Goal: Information Seeking & Learning: Find specific page/section

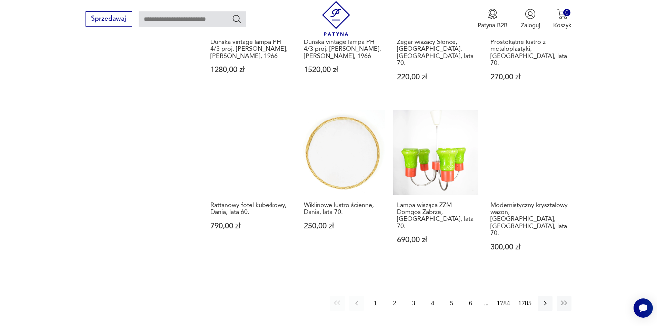
scroll to position [637, 0]
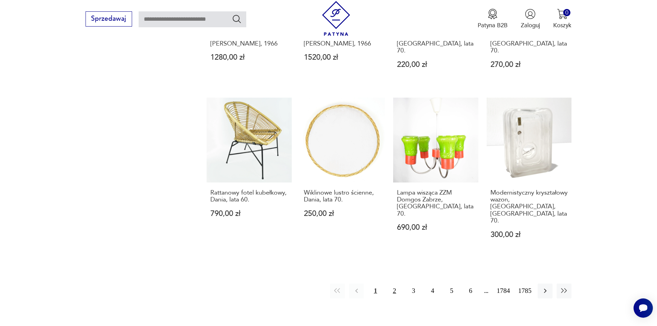
click at [399, 283] on button "2" at bounding box center [394, 290] width 15 height 15
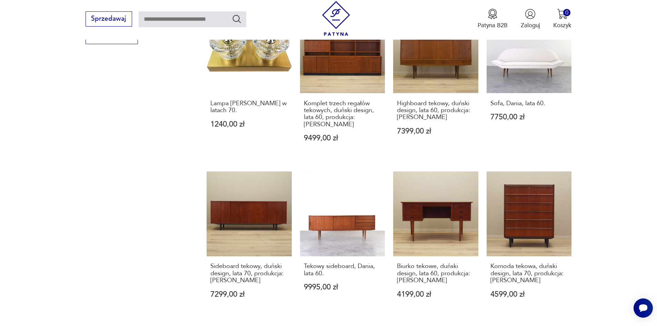
scroll to position [641, 0]
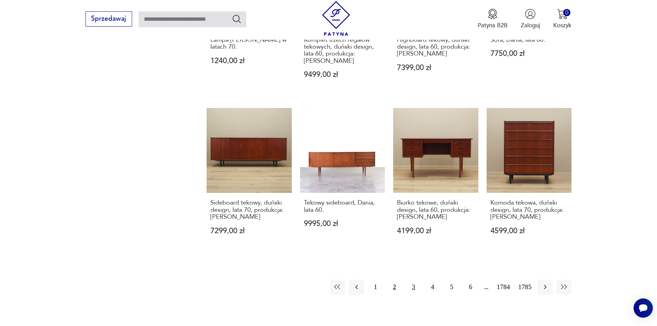
click at [420, 280] on button "3" at bounding box center [413, 287] width 15 height 15
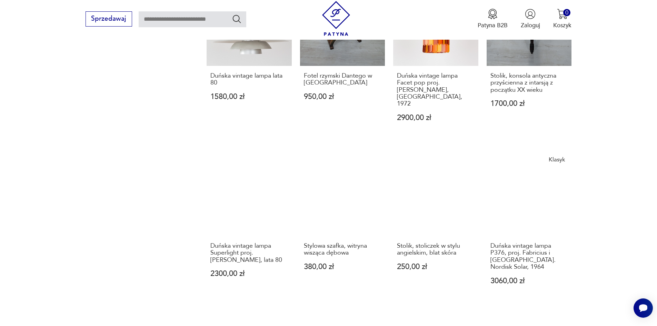
scroll to position [675, 0]
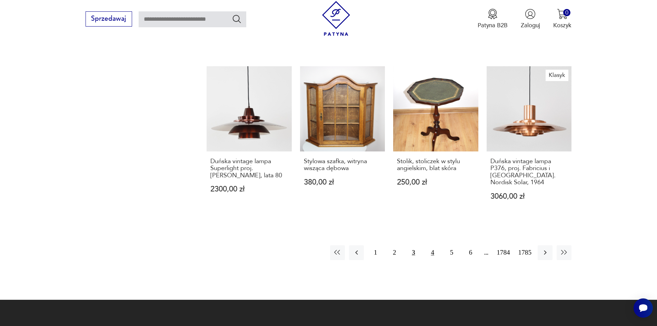
click at [439, 245] on button "4" at bounding box center [432, 252] width 15 height 15
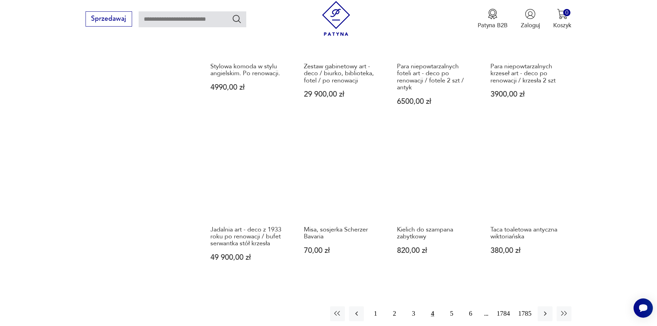
scroll to position [607, 0]
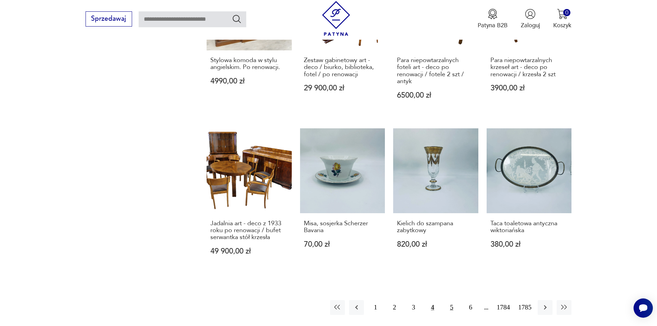
click at [459, 300] on button "5" at bounding box center [451, 307] width 15 height 15
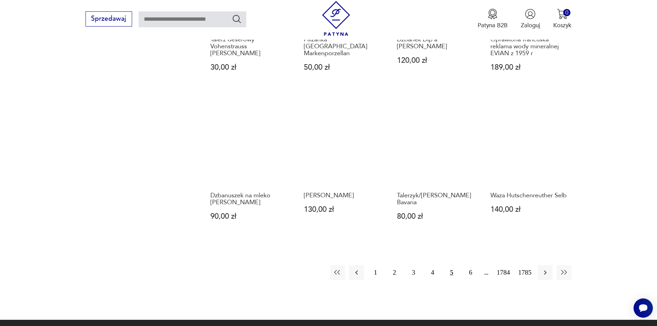
scroll to position [607, 0]
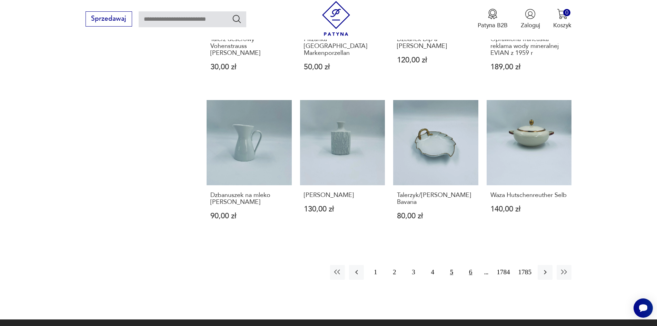
click at [477, 265] on button "6" at bounding box center [470, 272] width 15 height 15
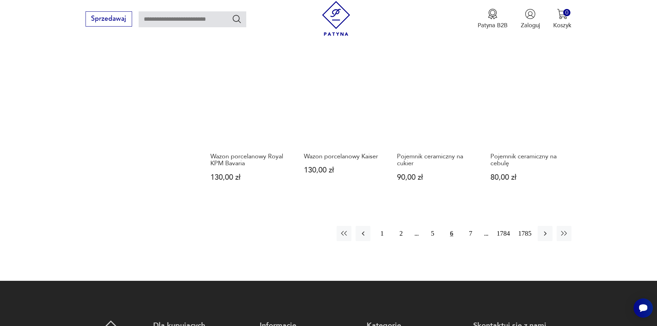
scroll to position [641, 0]
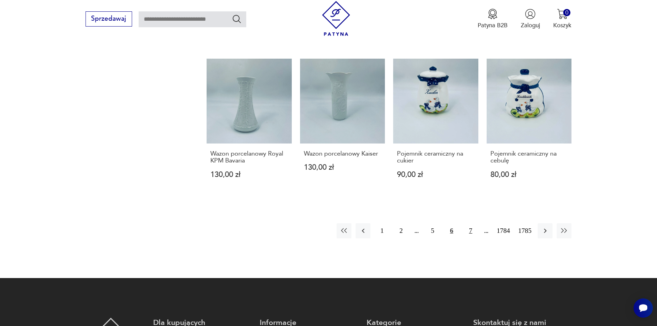
click at [477, 223] on button "7" at bounding box center [470, 230] width 15 height 15
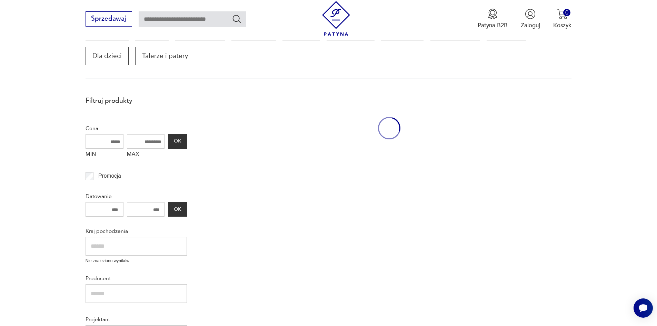
scroll to position [124, 0]
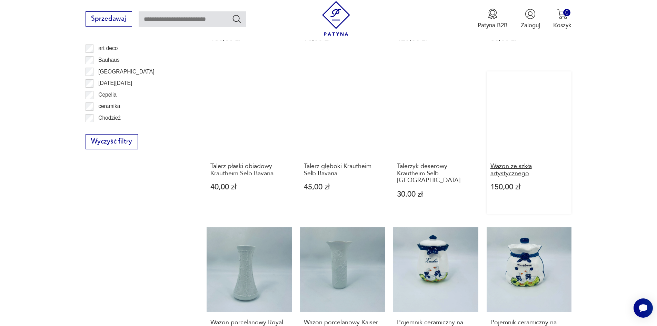
scroll to position [475, 0]
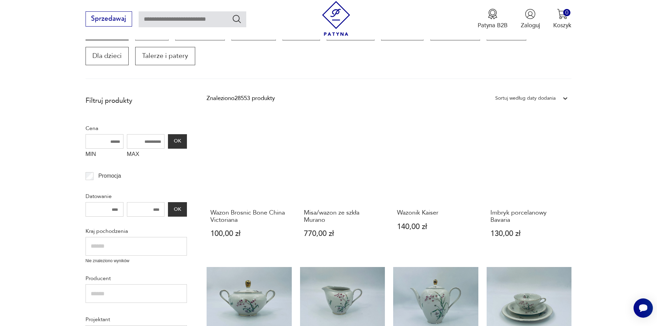
scroll to position [90, 0]
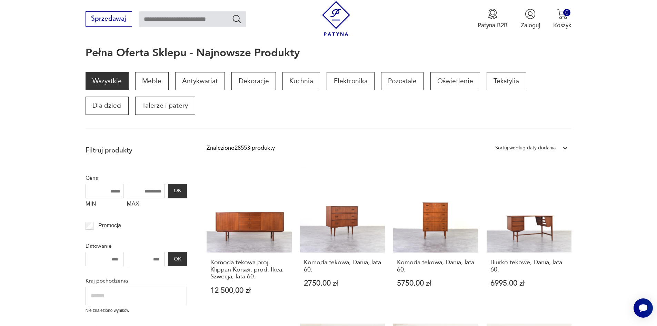
scroll to position [55, 0]
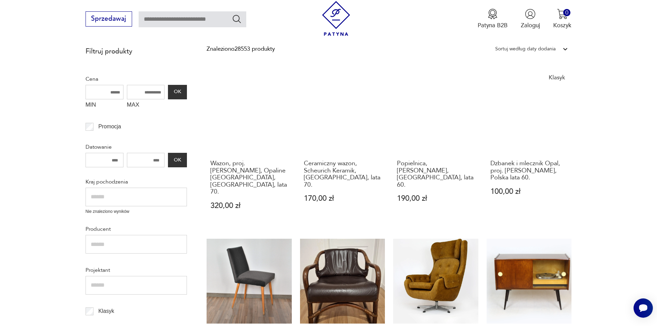
scroll to position [165, 0]
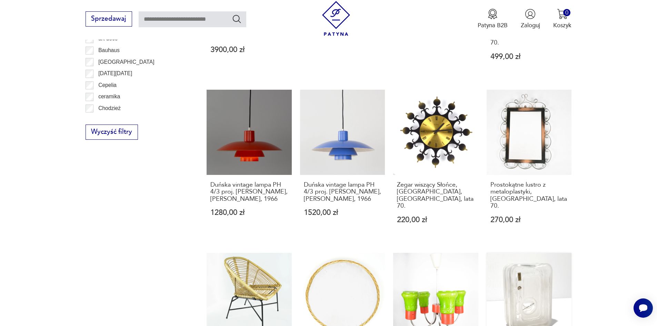
scroll to position [544, 0]
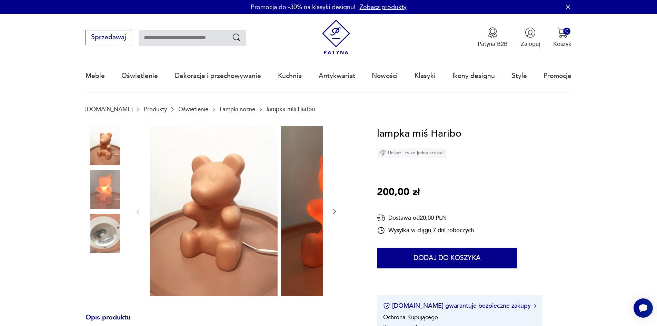
click at [85, 195] on img at bounding box center [104, 189] width 39 height 39
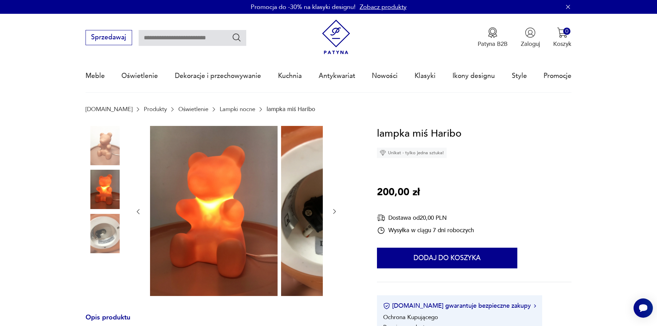
click at [96, 227] on img at bounding box center [104, 233] width 39 height 39
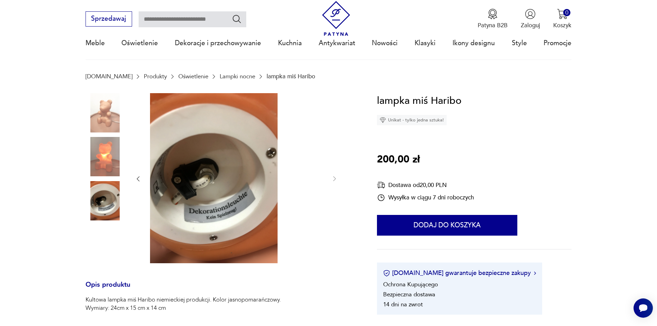
scroll to position [103, 0]
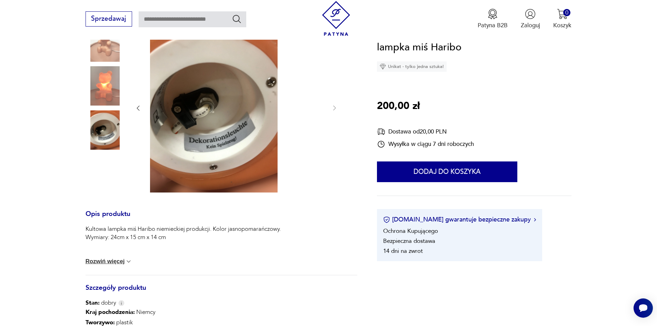
click at [105, 264] on button "Rozwiń więcej" at bounding box center [108, 261] width 47 height 7
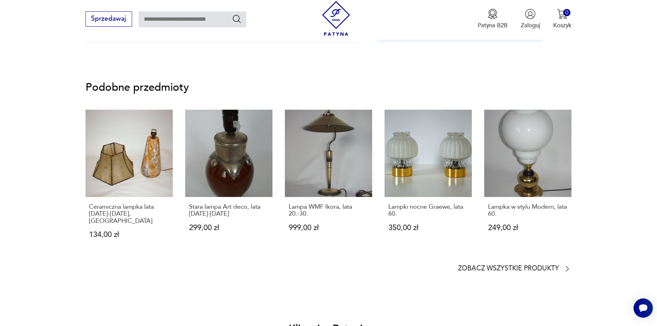
scroll to position [482, 0]
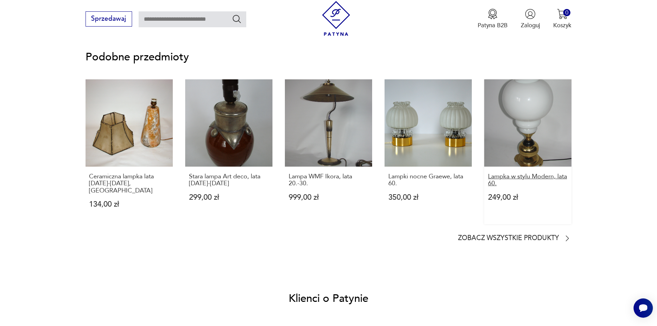
click at [521, 187] on p "Lampka w stylu Modern, lata 60." at bounding box center [528, 180] width 80 height 14
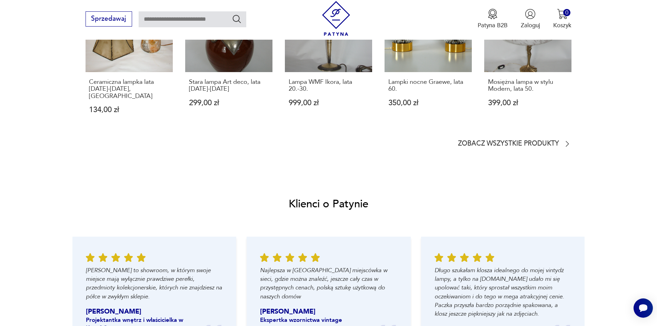
scroll to position [620, 0]
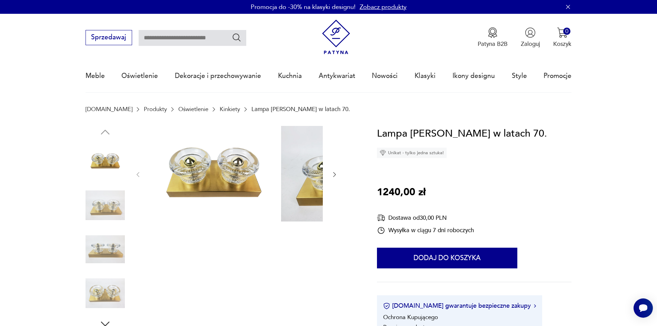
click at [93, 205] on img at bounding box center [104, 204] width 39 height 39
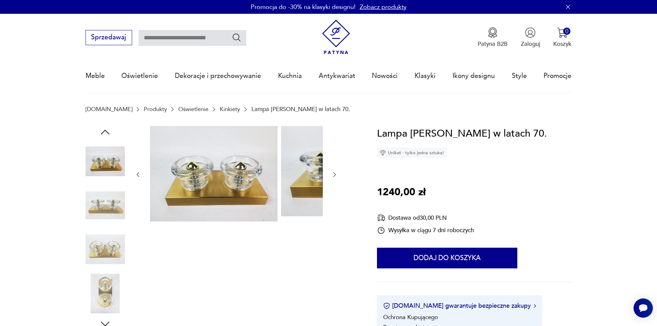
click at [94, 217] on img at bounding box center [104, 204] width 39 height 39
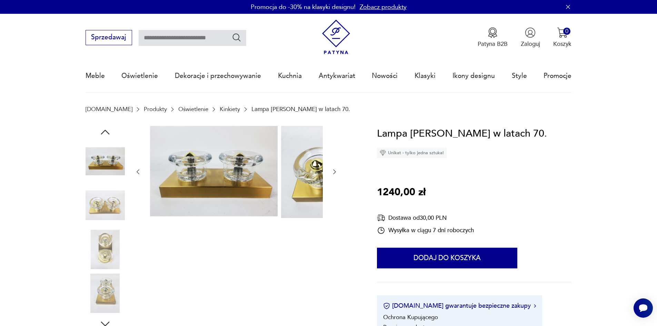
click at [100, 253] on img at bounding box center [104, 249] width 39 height 39
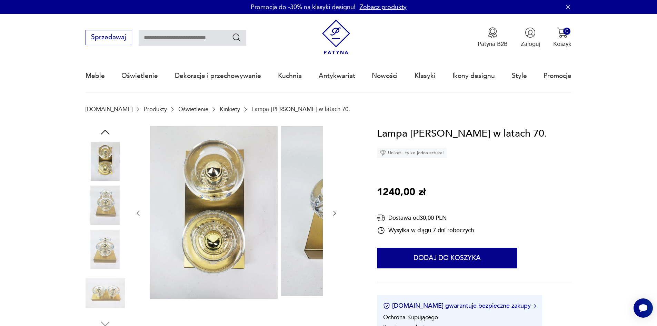
click at [92, 216] on img at bounding box center [104, 204] width 39 height 39
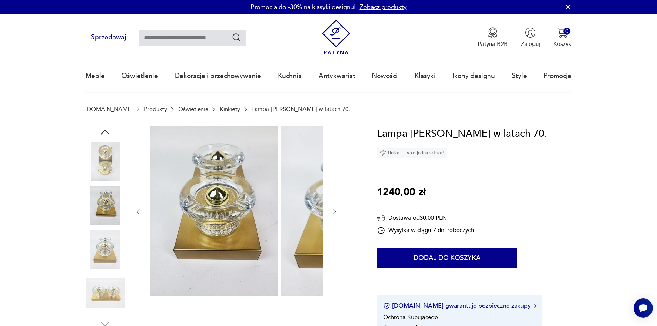
click at [93, 232] on div at bounding box center [104, 228] width 39 height 172
click at [95, 285] on img at bounding box center [104, 292] width 39 height 39
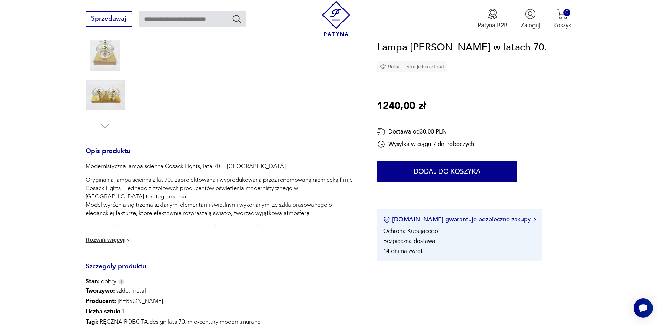
scroll to position [207, 0]
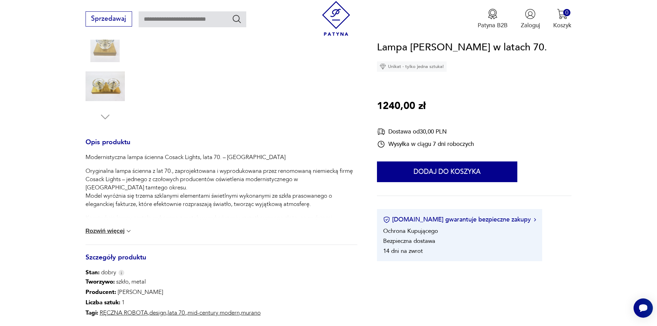
click at [103, 234] on button "Rozwiń więcej" at bounding box center [108, 230] width 47 height 7
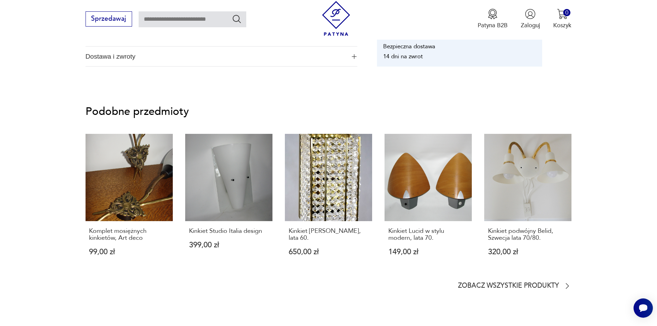
scroll to position [586, 0]
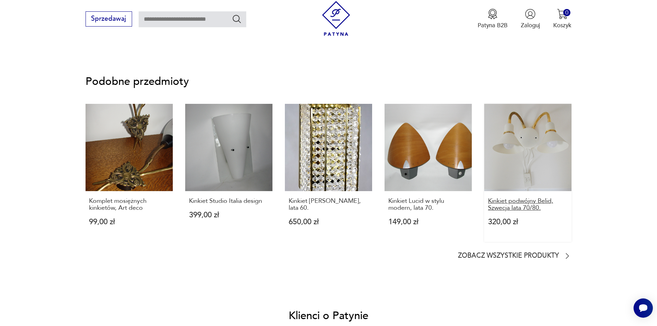
click at [508, 212] on p "Kinkiet podwójny Belid, Szwecja lata 70/80." at bounding box center [528, 204] width 80 height 14
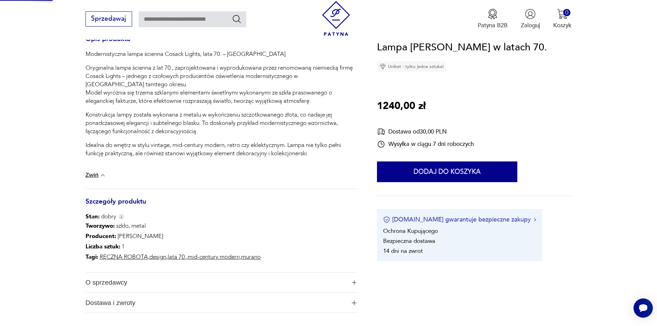
scroll to position [196, 0]
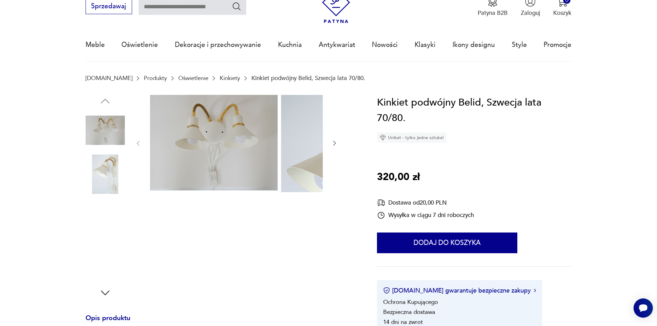
scroll to position [103, 0]
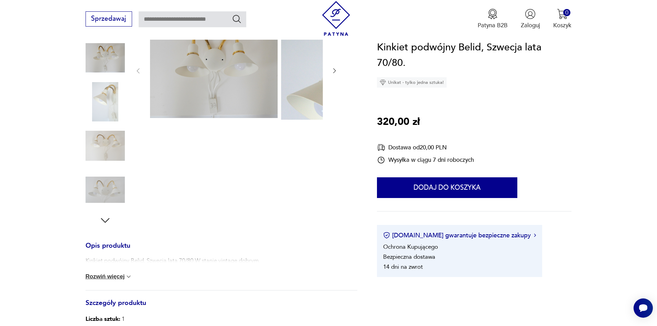
click at [95, 141] on img at bounding box center [104, 145] width 39 height 39
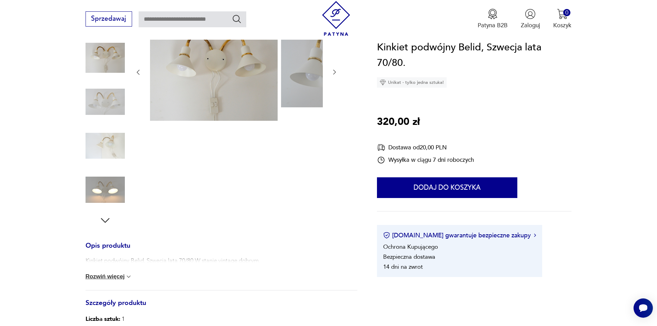
click at [94, 55] on img at bounding box center [104, 57] width 39 height 39
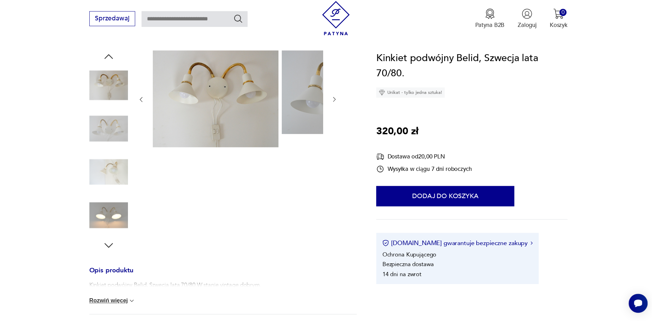
scroll to position [34, 0]
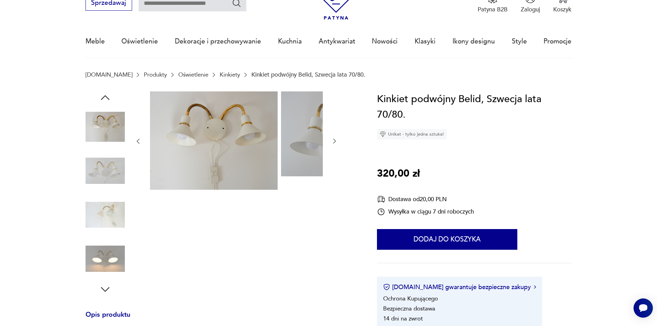
click at [95, 173] on img at bounding box center [104, 170] width 39 height 39
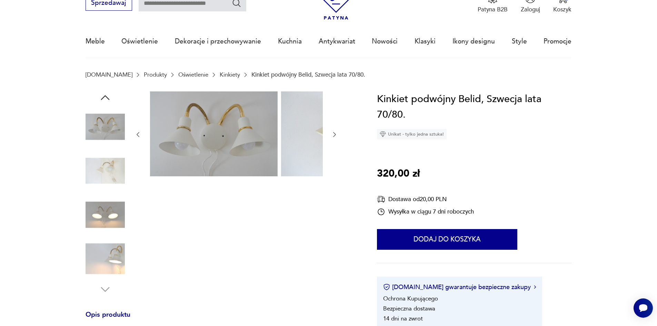
click at [95, 181] on img at bounding box center [104, 170] width 39 height 39
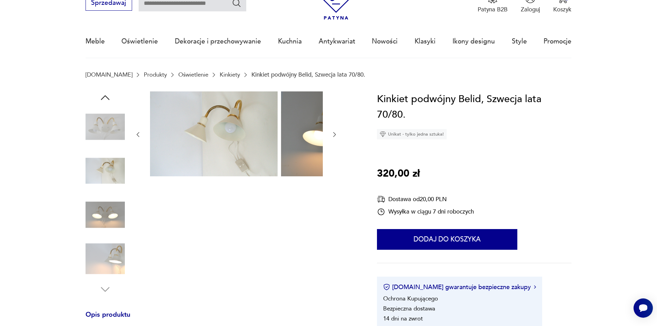
click at [85, 210] on img at bounding box center [104, 214] width 39 height 39
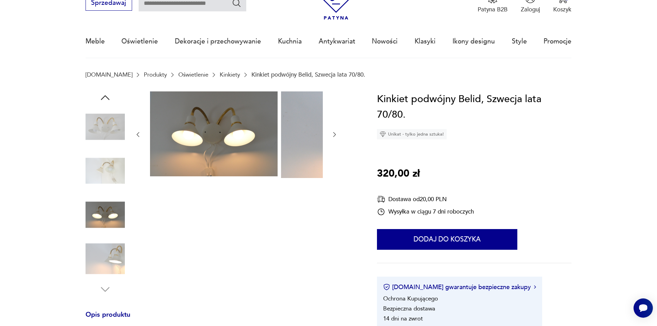
click at [89, 233] on img at bounding box center [104, 214] width 39 height 39
click at [88, 265] on img at bounding box center [104, 258] width 39 height 39
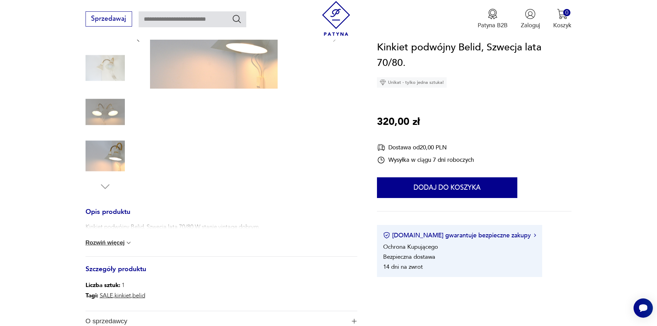
scroll to position [138, 0]
click at [87, 242] on div "Kinkiet podwójny Belid, Szwecja lata 70/80.W stanie vintage dobrym. Rozwiń więc…" at bounding box center [221, 238] width 272 height 33
click at [132, 298] on link "belid" at bounding box center [138, 295] width 13 height 8
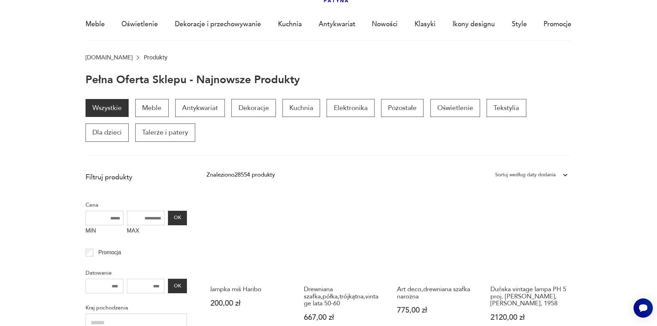
scroll to position [51, 0]
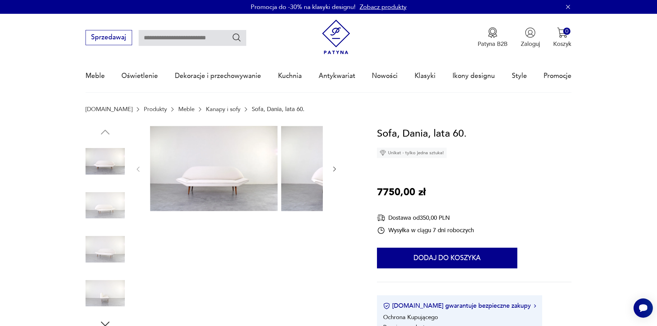
click at [94, 208] on img at bounding box center [104, 204] width 39 height 39
click at [94, 211] on img at bounding box center [104, 204] width 39 height 39
click at [93, 219] on img at bounding box center [104, 204] width 39 height 39
click at [92, 225] on img at bounding box center [104, 204] width 39 height 39
click at [94, 215] on img at bounding box center [104, 204] width 39 height 39
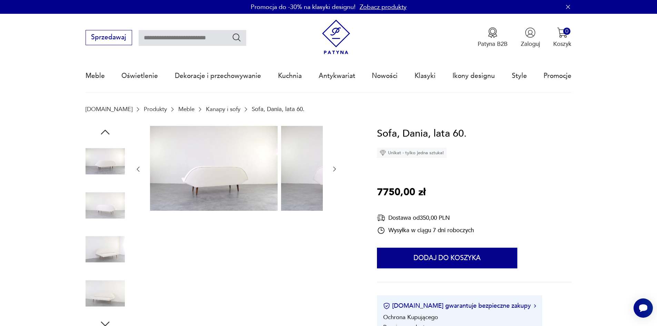
click at [91, 222] on img at bounding box center [104, 204] width 39 height 39
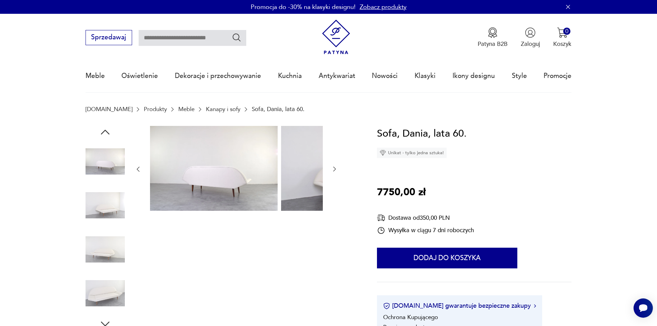
click at [92, 251] on img at bounding box center [104, 249] width 39 height 39
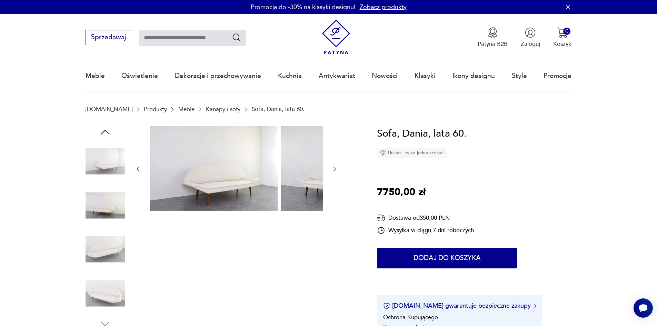
click at [94, 258] on img at bounding box center [104, 249] width 39 height 39
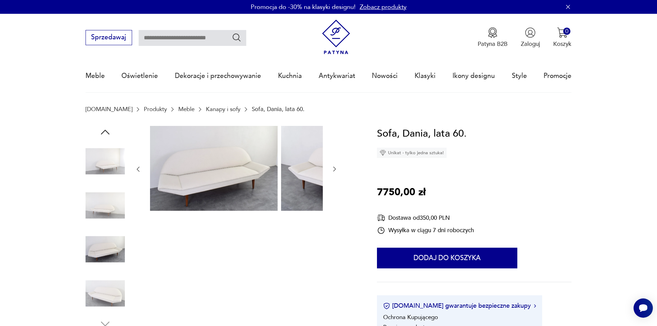
click at [102, 293] on img at bounding box center [104, 292] width 39 height 39
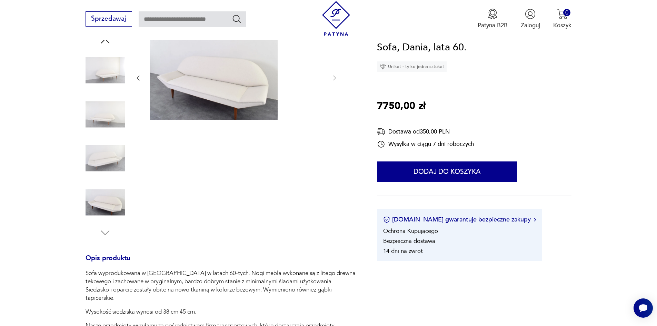
scroll to position [103, 0]
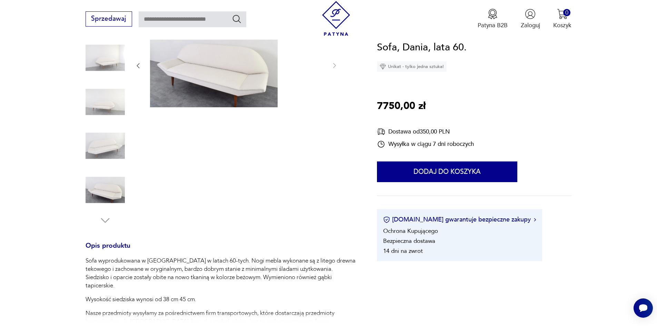
click at [85, 191] on img at bounding box center [104, 189] width 39 height 39
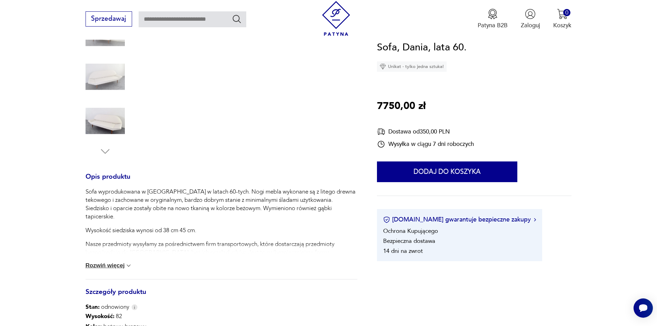
scroll to position [207, 0]
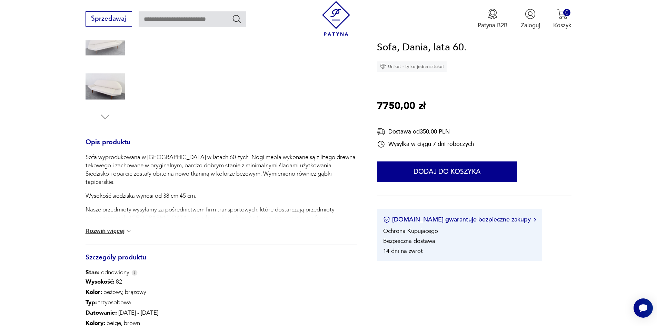
click at [107, 234] on button "Rozwiń więcej" at bounding box center [108, 230] width 47 height 7
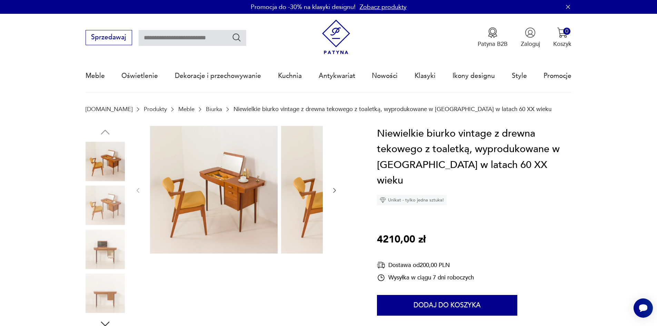
click at [94, 214] on img at bounding box center [104, 204] width 39 height 39
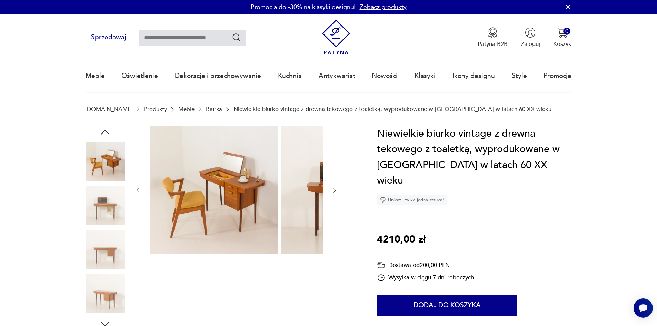
click at [94, 223] on img at bounding box center [104, 204] width 39 height 39
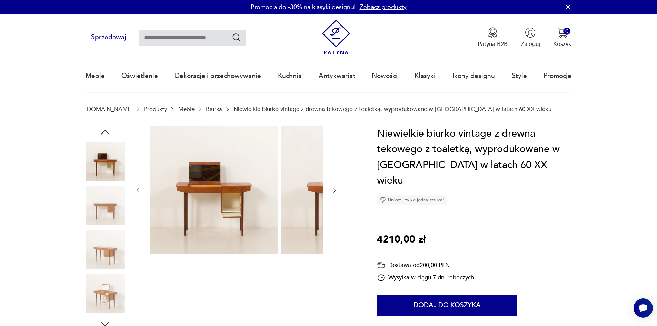
click at [93, 219] on img at bounding box center [104, 204] width 39 height 39
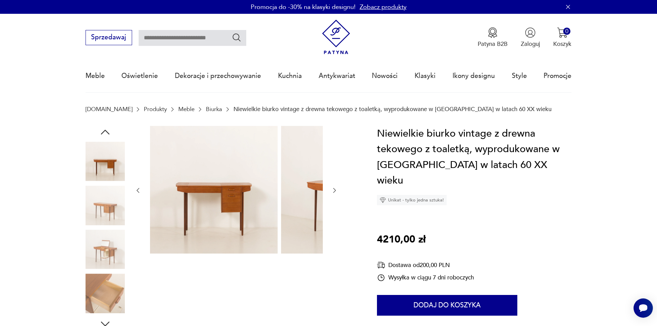
click at [100, 244] on img at bounding box center [104, 249] width 39 height 39
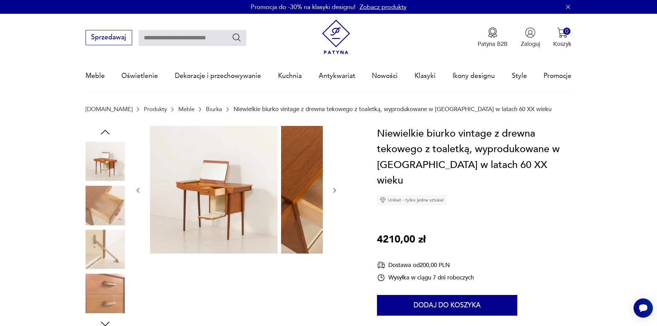
click at [95, 225] on img at bounding box center [104, 204] width 39 height 39
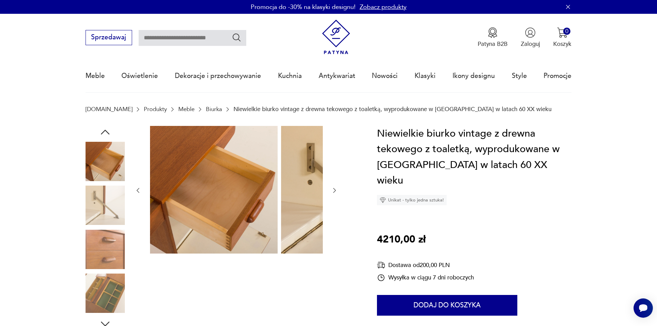
click at [98, 174] on img at bounding box center [104, 161] width 39 height 39
click at [101, 207] on img at bounding box center [104, 204] width 39 height 39
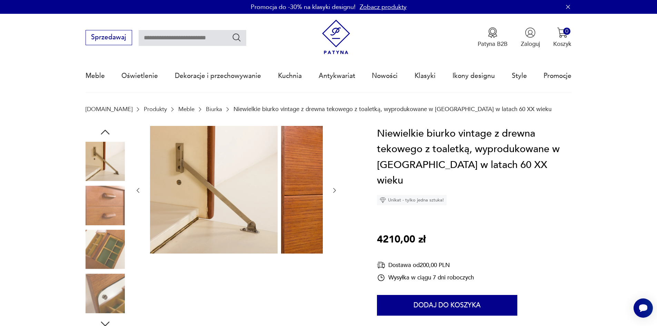
click at [97, 232] on div at bounding box center [104, 228] width 39 height 172
click at [103, 255] on img at bounding box center [104, 249] width 39 height 39
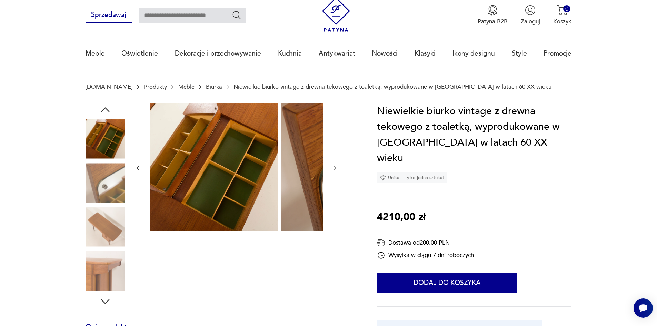
scroll to position [34, 0]
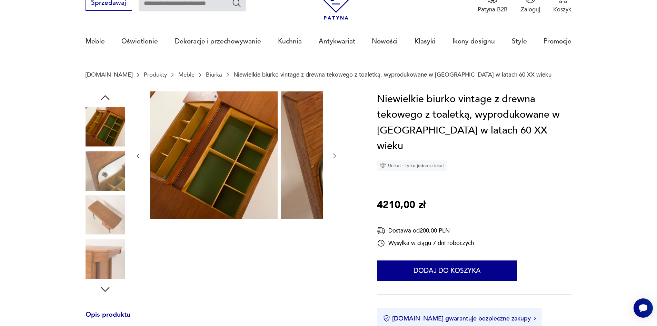
click at [90, 256] on img at bounding box center [104, 258] width 39 height 39
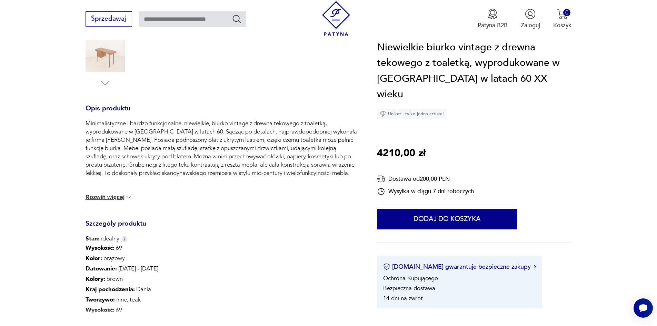
scroll to position [241, 0]
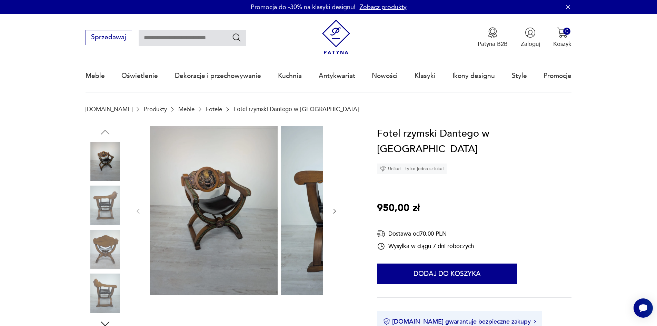
click at [93, 204] on img at bounding box center [104, 204] width 39 height 39
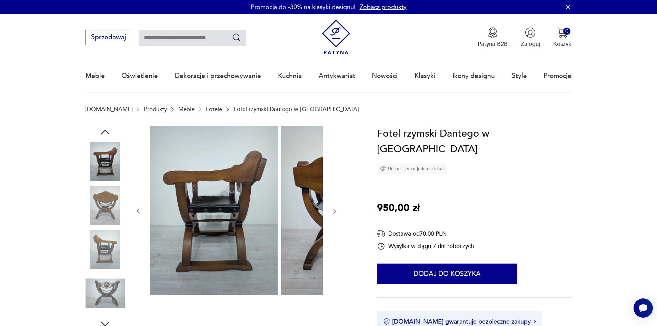
click at [87, 213] on img at bounding box center [104, 204] width 39 height 39
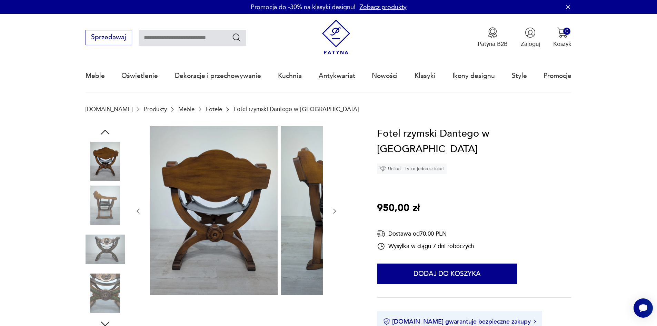
click at [91, 217] on img at bounding box center [104, 204] width 39 height 39
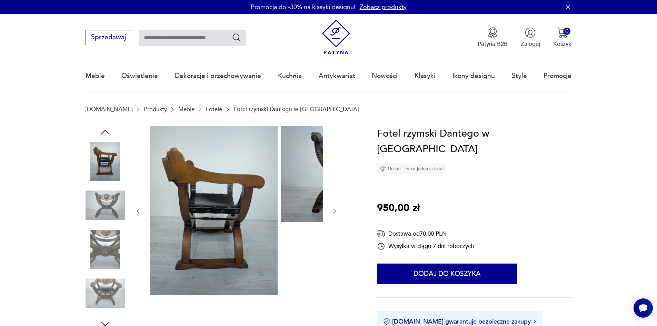
click at [92, 217] on img at bounding box center [104, 204] width 39 height 39
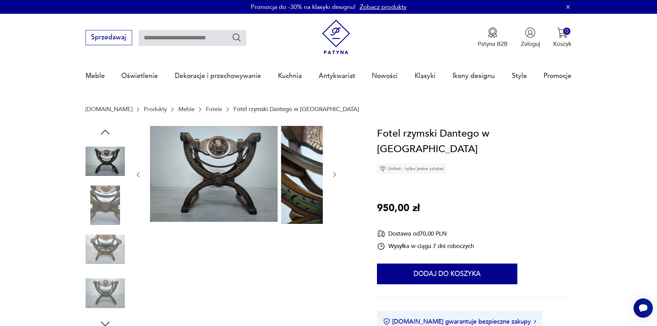
click at [95, 219] on img at bounding box center [104, 204] width 39 height 39
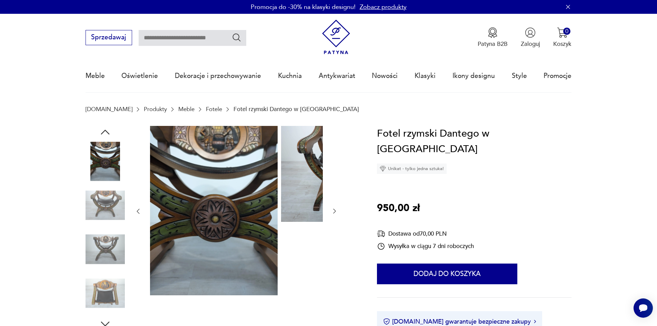
click at [92, 211] on img at bounding box center [104, 204] width 39 height 39
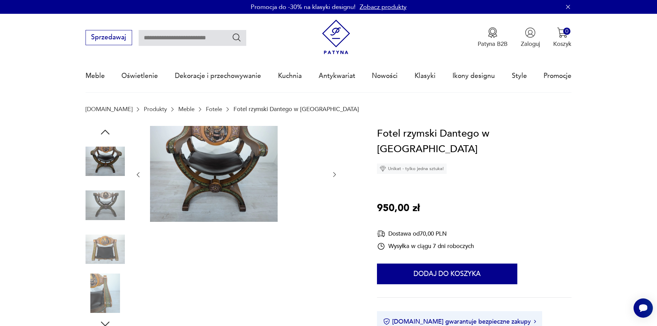
click at [96, 214] on img at bounding box center [104, 204] width 39 height 39
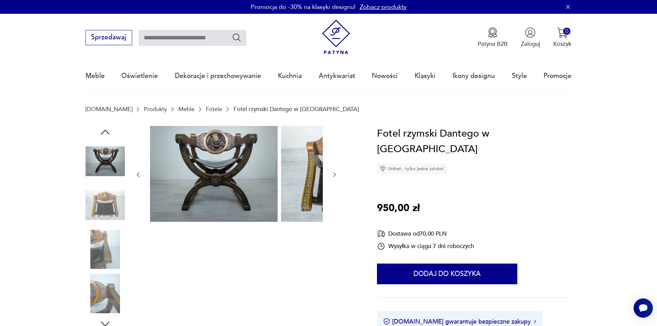
click at [98, 213] on img at bounding box center [104, 204] width 39 height 39
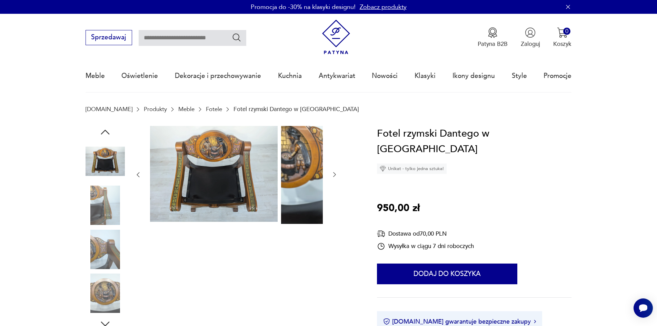
click at [93, 225] on img at bounding box center [104, 204] width 39 height 39
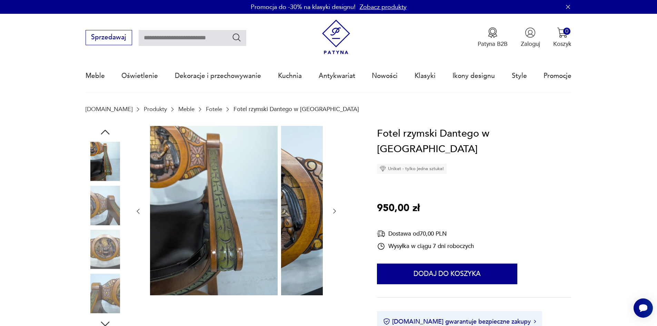
click at [92, 230] on div at bounding box center [104, 228] width 39 height 172
click at [94, 215] on img at bounding box center [104, 204] width 39 height 39
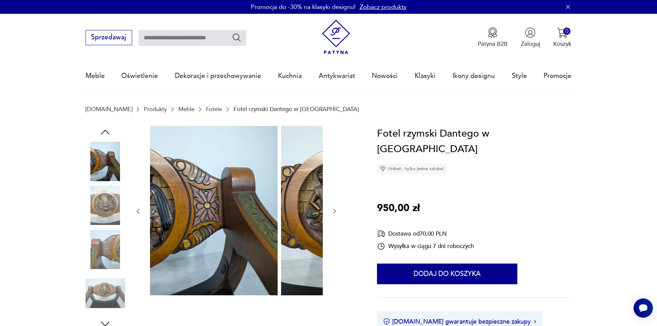
click at [98, 208] on img at bounding box center [104, 204] width 39 height 39
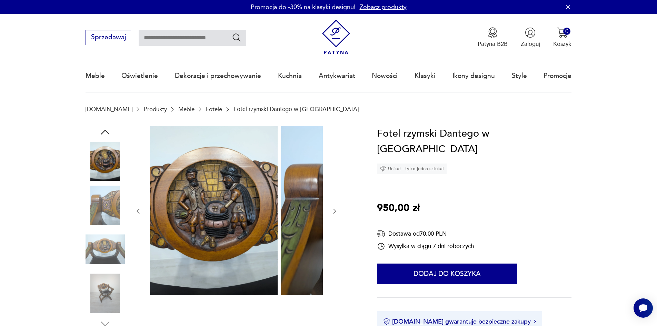
click at [92, 225] on img at bounding box center [104, 204] width 39 height 39
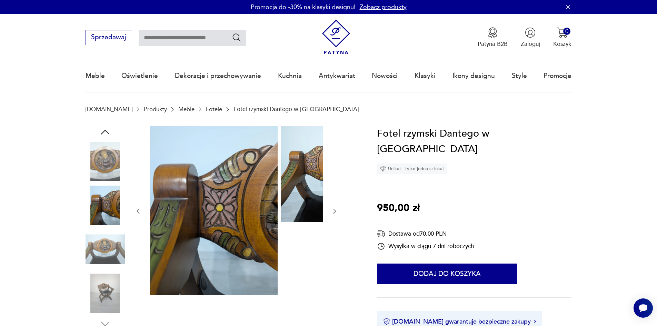
click at [95, 250] on img at bounding box center [104, 249] width 39 height 39
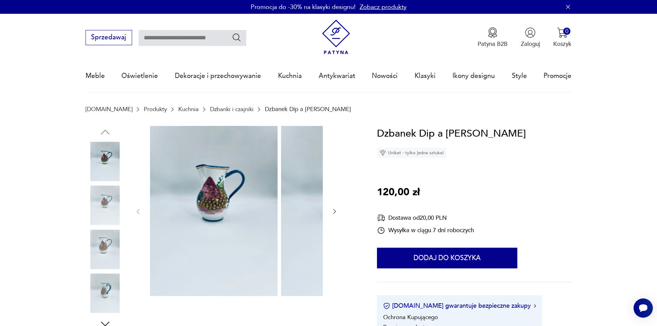
click at [87, 218] on img at bounding box center [104, 204] width 39 height 39
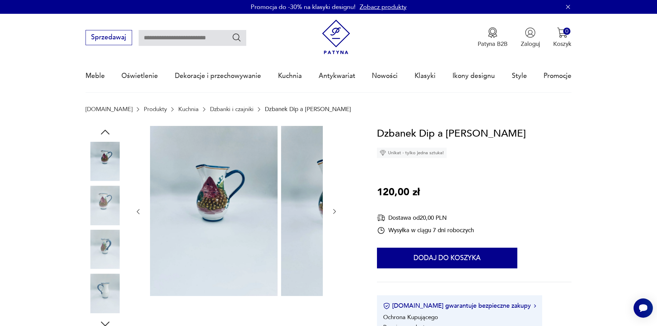
click at [91, 223] on img at bounding box center [104, 204] width 39 height 39
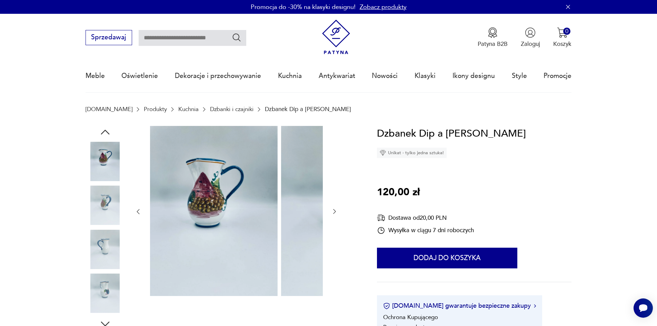
click at [94, 243] on img at bounding box center [104, 249] width 39 height 39
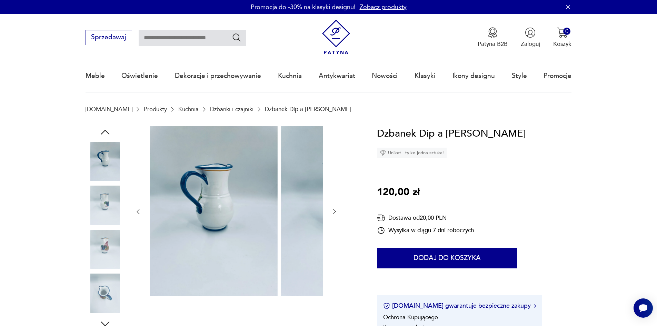
click at [100, 267] on img at bounding box center [104, 249] width 39 height 39
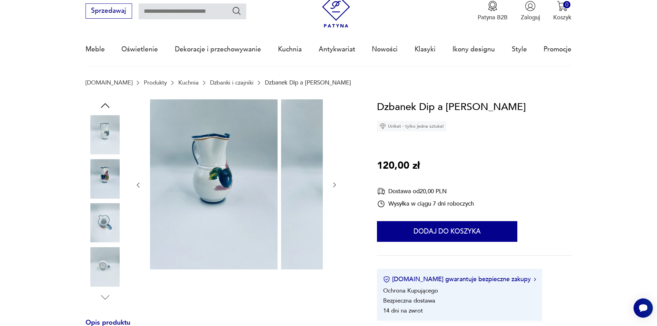
scroll to position [34, 0]
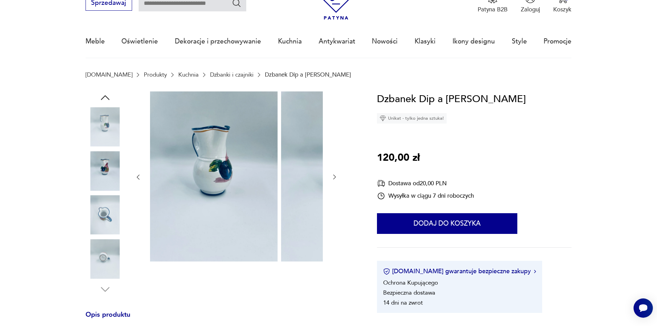
click at [95, 267] on img at bounding box center [104, 258] width 39 height 39
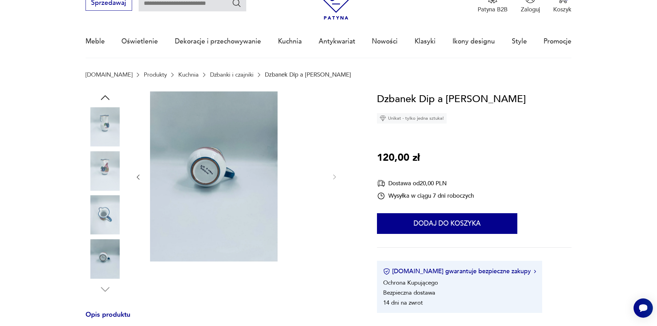
click at [96, 224] on img at bounding box center [104, 214] width 39 height 39
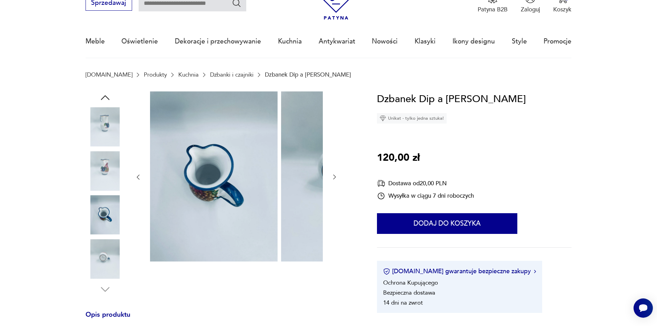
click at [100, 254] on img at bounding box center [104, 258] width 39 height 39
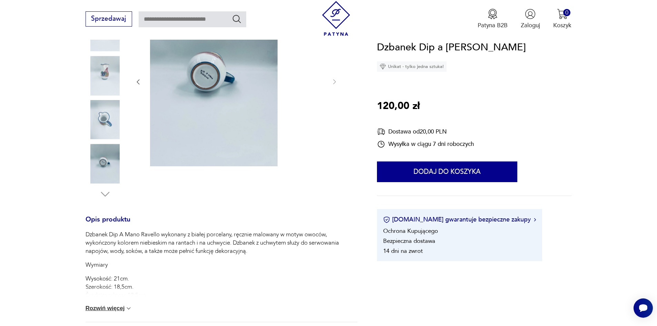
scroll to position [138, 0]
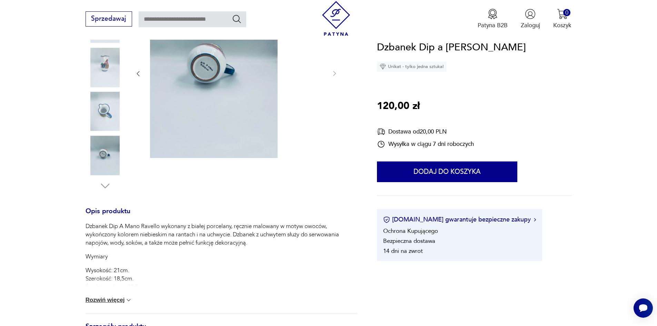
click at [96, 303] on button "Rozwiń więcej" at bounding box center [108, 299] width 47 height 7
drag, startPoint x: 104, startPoint y: 231, endPoint x: 134, endPoint y: 231, distance: 29.6
click at [134, 231] on p "Dzbanek Dip A Mano Ravello wykonany z białej porcelany, ręcznie malowany w moty…" at bounding box center [221, 234] width 272 height 25
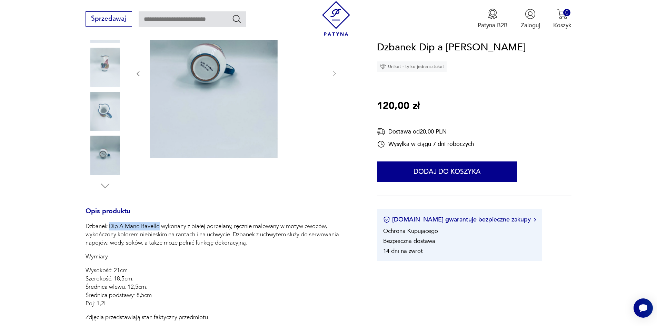
drag, startPoint x: 99, startPoint y: 232, endPoint x: 151, endPoint y: 231, distance: 51.7
click at [151, 231] on p "Dzbanek Dip A Mano Ravello wykonany z białej porcelany, ręcznie malowany w moty…" at bounding box center [221, 234] width 272 height 25
copy p "Dip A [PERSON_NAME]"
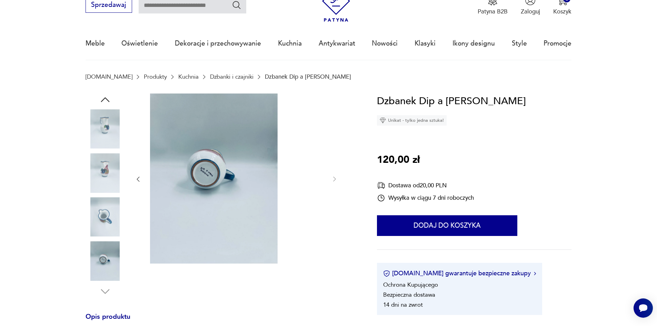
scroll to position [0, 0]
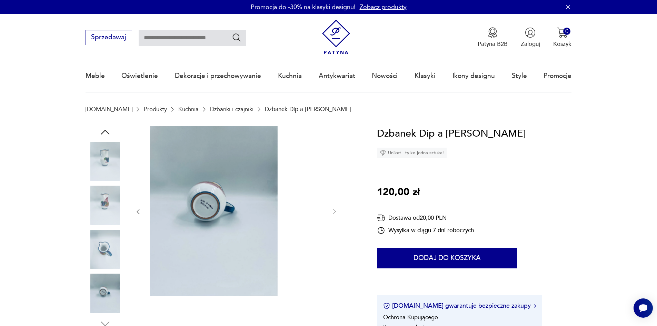
paste input "**********"
click at [234, 33] on input "**********" at bounding box center [193, 38] width 108 height 16
type input "**********"
click at [232, 36] on icon "Szukaj" at bounding box center [237, 37] width 10 height 10
type input "**********"
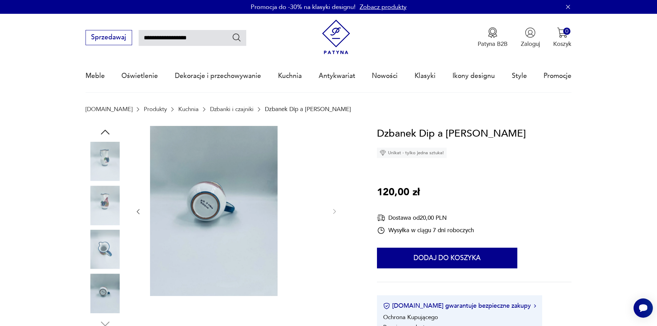
click at [227, 36] on nav "**********" at bounding box center [328, 53] width 657 height 79
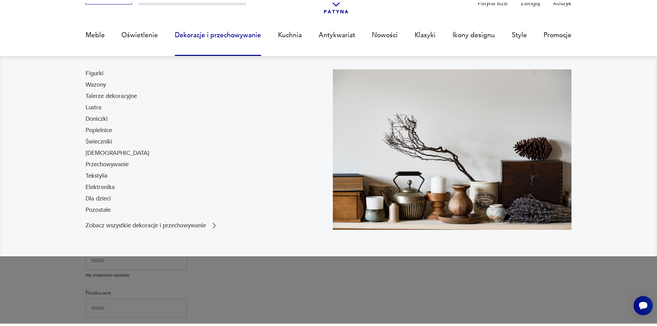
scroll to position [48, 0]
